Goal: Participate in discussion: Engage in conversation with other users on a specific topic

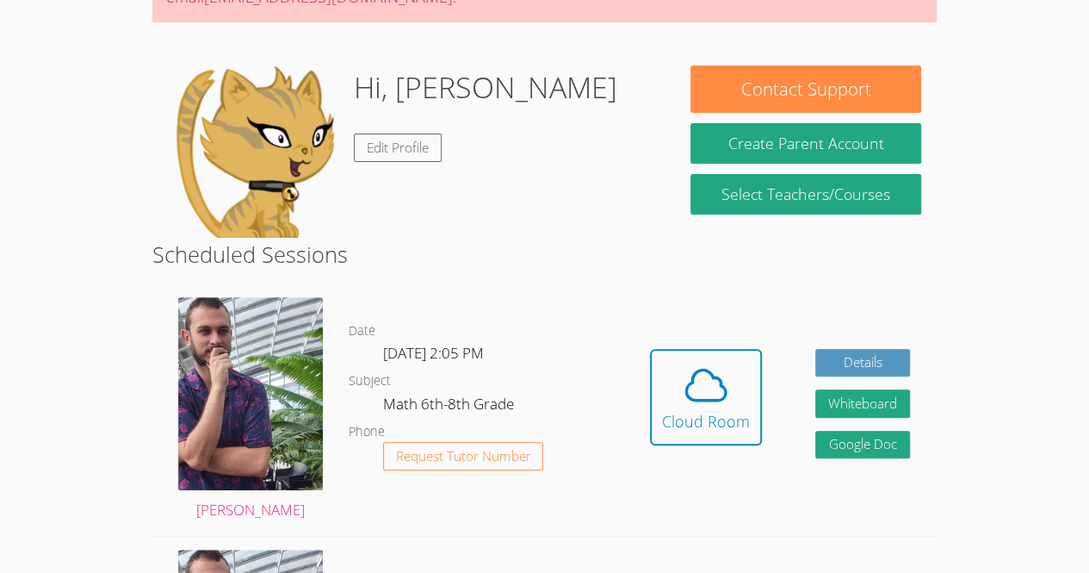
scroll to position [215, 0]
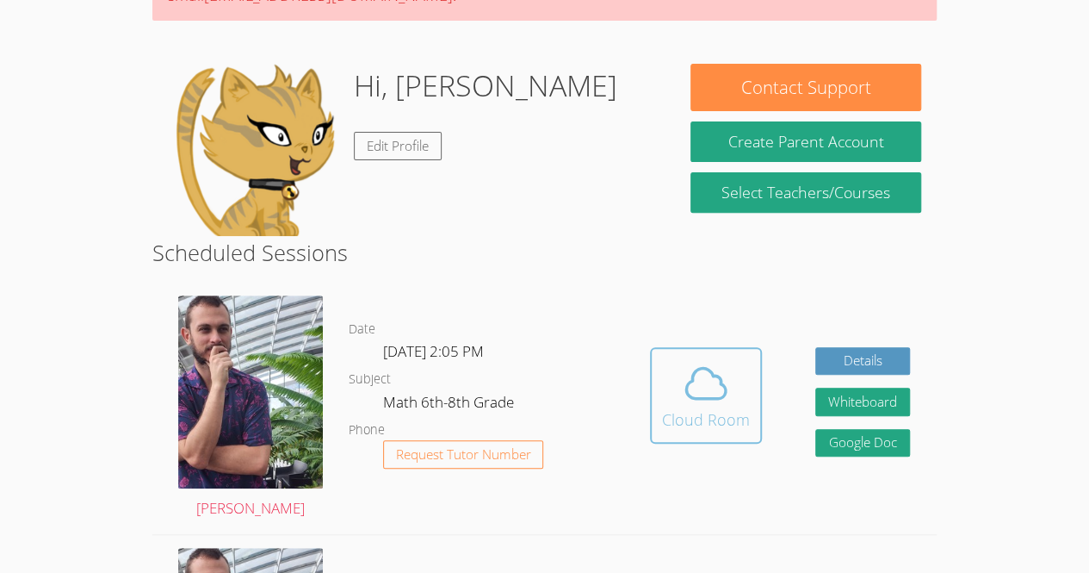
click at [697, 418] on div "Cloud Room" at bounding box center [706, 419] width 88 height 24
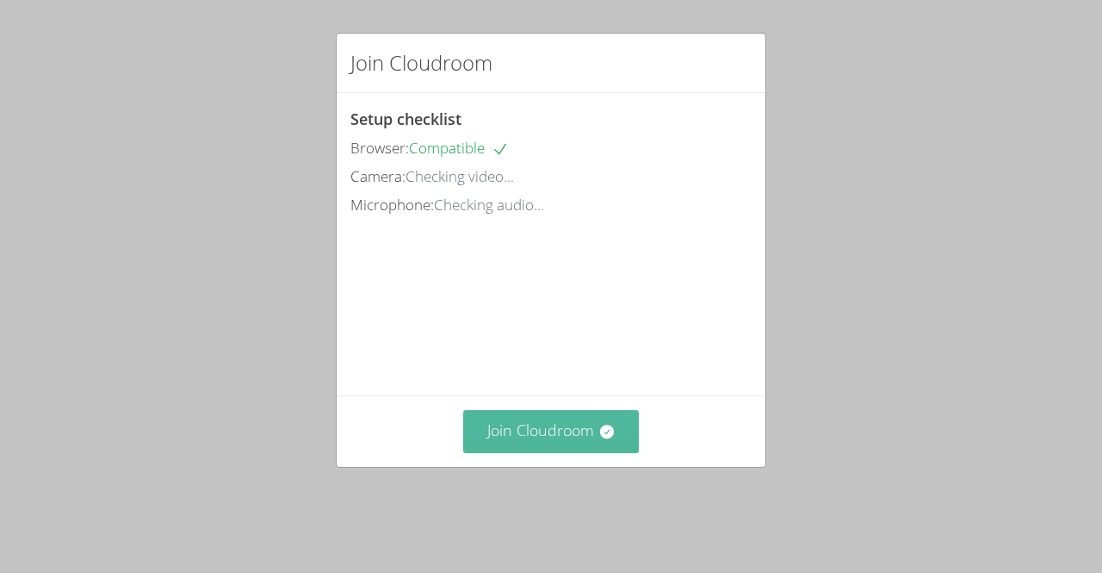
click at [518, 452] on button "Join Cloudroom" at bounding box center [551, 431] width 177 height 42
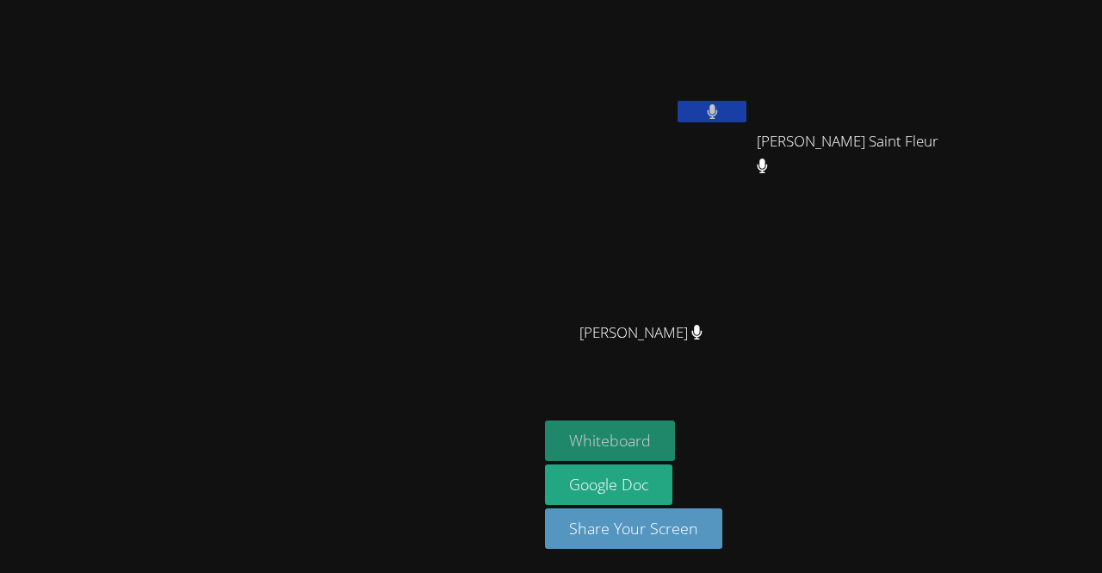
click at [675, 454] on button "Whiteboard" at bounding box center [610, 440] width 130 height 40
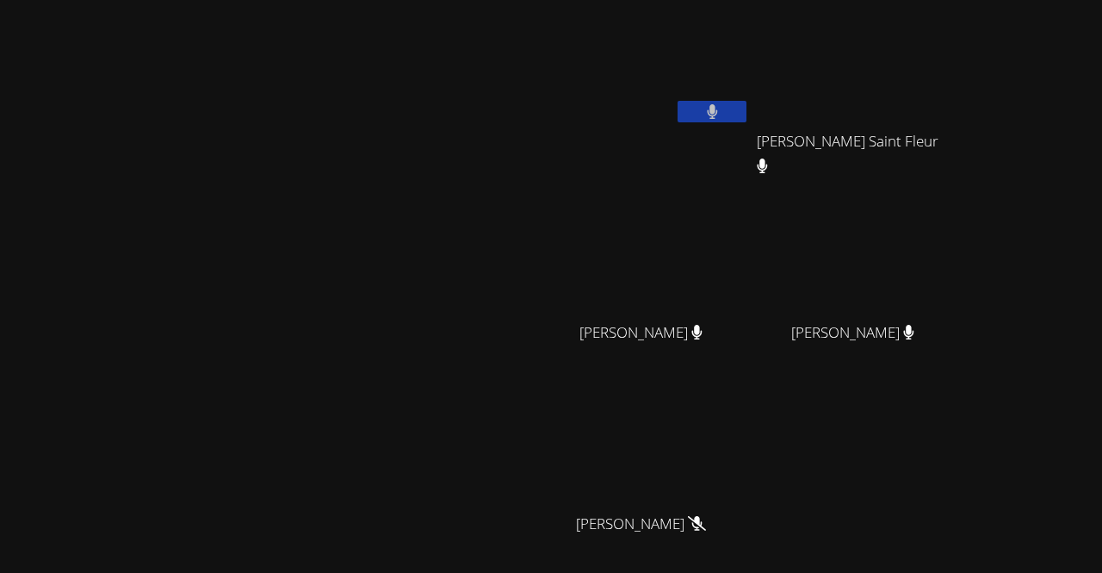
click at [747, 115] on button at bounding box center [712, 112] width 69 height 22
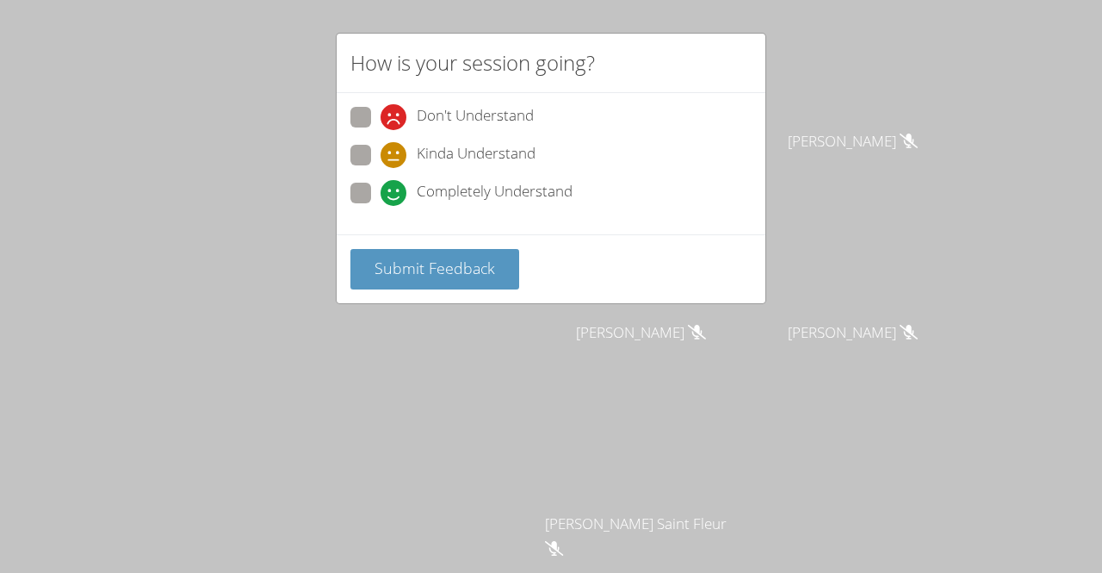
click at [456, 177] on div "Don't Understand Kinda Understand Completely Understand" at bounding box center [550, 160] width 401 height 107
click at [443, 195] on span "Completely Understand" at bounding box center [495, 193] width 156 height 26
click at [395, 195] on input "Completely Understand" at bounding box center [388, 190] width 15 height 15
radio input "true"
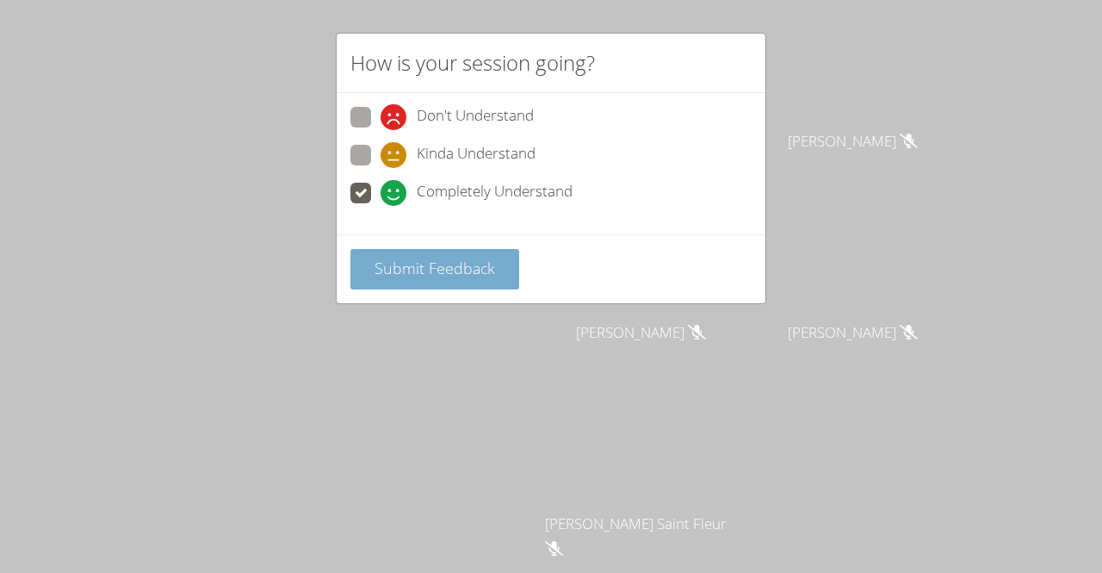
click at [418, 252] on button "Submit Feedback" at bounding box center [434, 269] width 169 height 40
